Goal: Task Accomplishment & Management: Complete application form

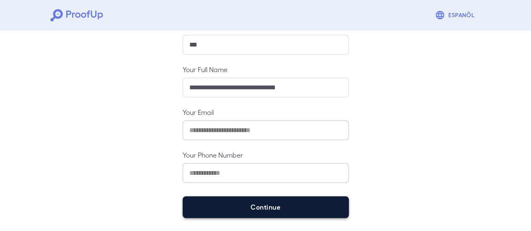
click at [272, 208] on button "Continue" at bounding box center [266, 207] width 166 height 22
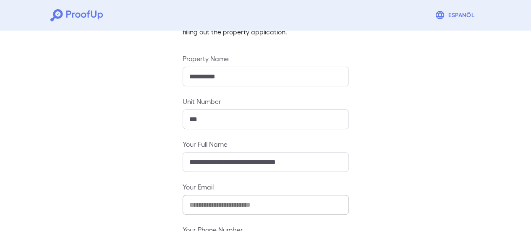
scroll to position [137, 0]
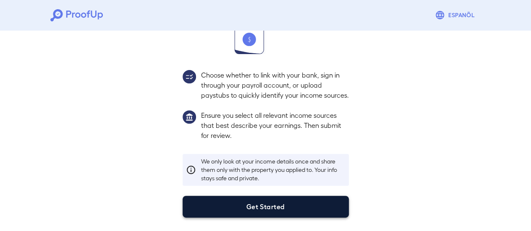
click at [310, 208] on button "Get Started" at bounding box center [266, 207] width 166 height 22
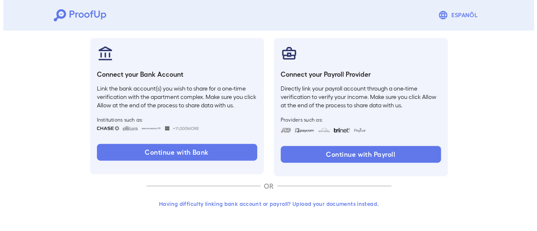
scroll to position [89, 0]
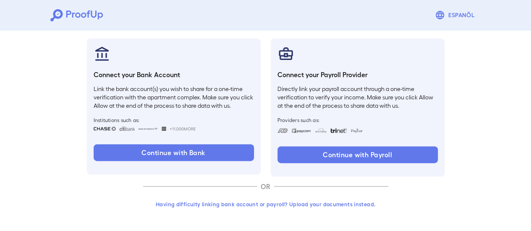
click at [317, 204] on button "Having difficulty linking bank account or payroll? Upload your documents instea…" at bounding box center [265, 204] width 245 height 15
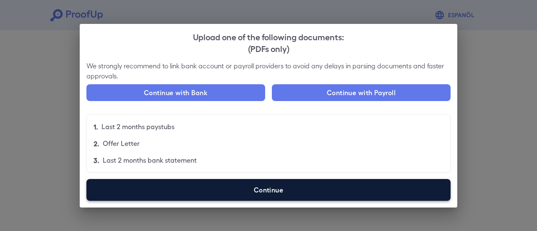
click at [248, 196] on label "Continue" at bounding box center [268, 190] width 364 height 22
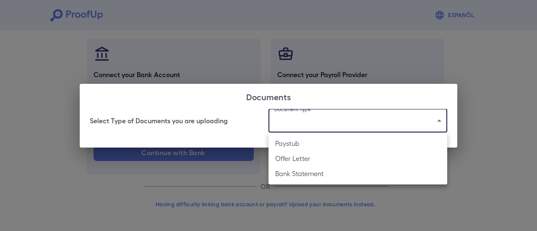
click at [316, 121] on body "Espanõl Go back How Would You Like to Verify Your Income? There are multiple wa…" at bounding box center [268, 71] width 537 height 321
click at [317, 174] on li "Bank Statement" at bounding box center [358, 173] width 179 height 15
type input "**********"
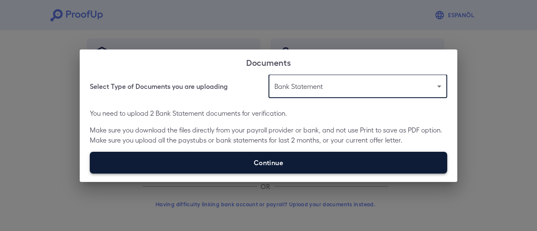
click at [203, 157] on label "Continue" at bounding box center [269, 163] width 358 height 22
click at [90, 173] on input "Continue" at bounding box center [90, 173] width 0 height 0
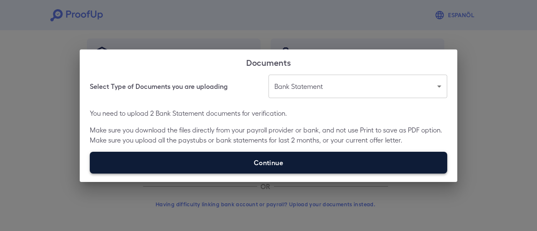
type input "**********"
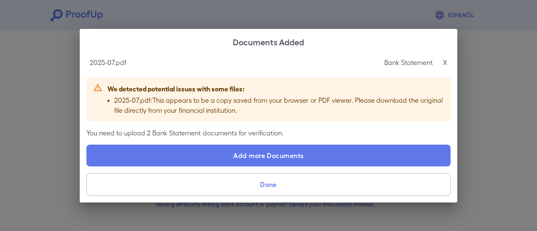
click at [301, 187] on button "Done" at bounding box center [268, 184] width 364 height 23
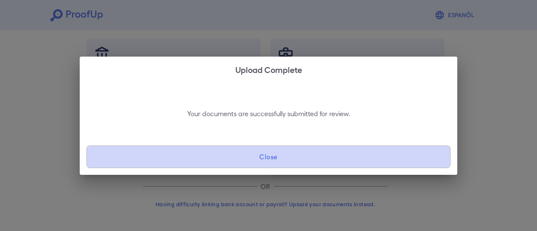
click at [350, 159] on button "Close" at bounding box center [268, 157] width 364 height 23
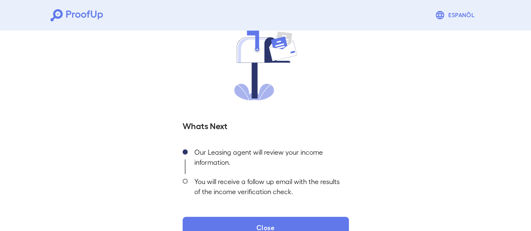
scroll to position [90, 0]
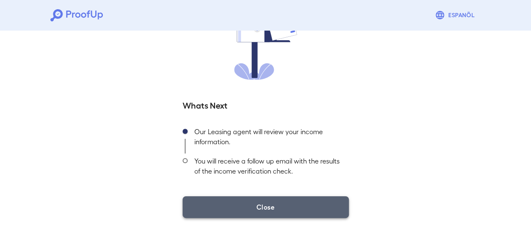
click at [316, 200] on button "Close" at bounding box center [266, 207] width 166 height 22
drag, startPoint x: 301, startPoint y: 206, endPoint x: 296, endPoint y: 200, distance: 8.1
click at [300, 200] on button "Close" at bounding box center [266, 207] width 166 height 22
